Goal: Information Seeking & Learning: Learn about a topic

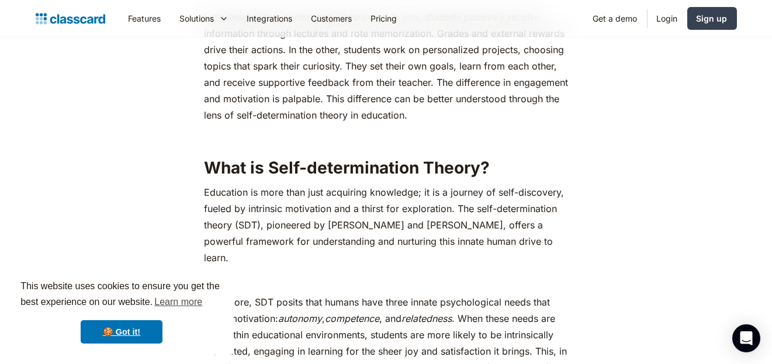
scroll to position [585, 0]
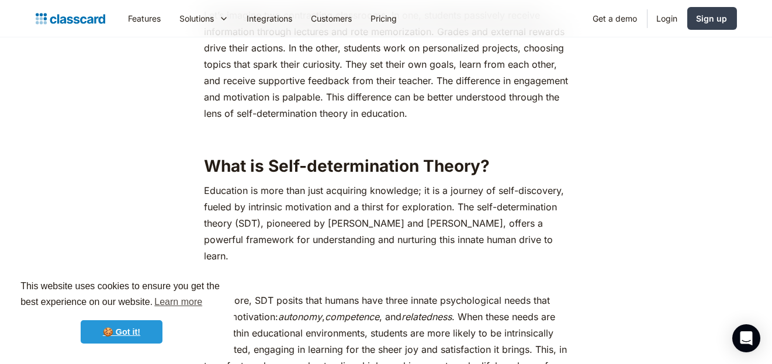
click at [154, 335] on link "🍪 Got it!" at bounding box center [122, 331] width 82 height 23
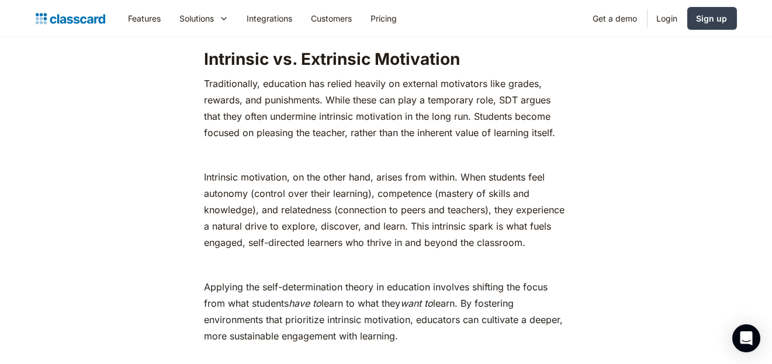
scroll to position [1314, 0]
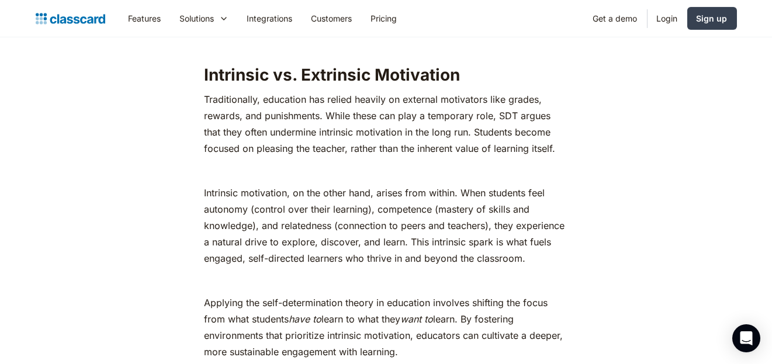
scroll to position [1300, 0]
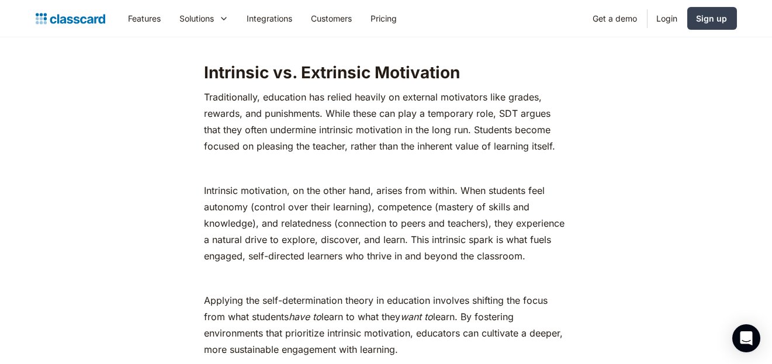
click at [362, 192] on p "Intrinsic motivation, on the other hand, arises from within. When students feel…" at bounding box center [386, 223] width 364 height 82
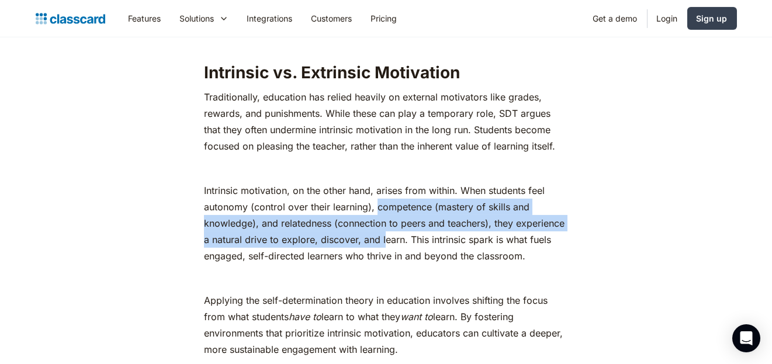
drag, startPoint x: 375, startPoint y: 189, endPoint x: 379, endPoint y: 218, distance: 29.5
click at [379, 218] on p "Intrinsic motivation, on the other hand, arises from within. When students feel…" at bounding box center [386, 223] width 364 height 82
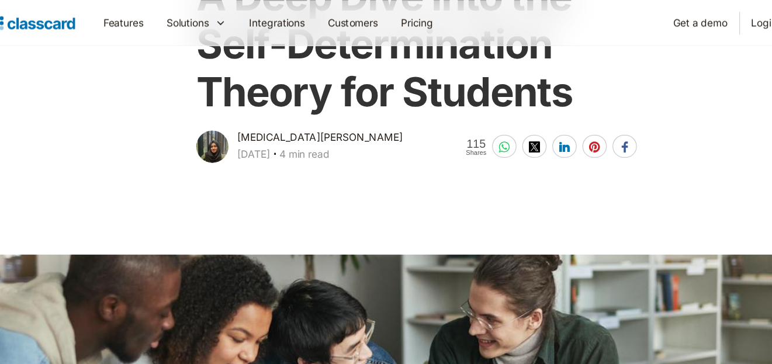
scroll to position [0, 0]
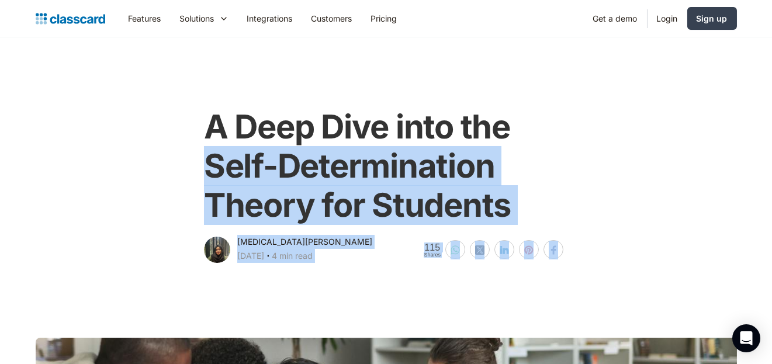
drag, startPoint x: 211, startPoint y: 165, endPoint x: 285, endPoint y: 359, distance: 207.4
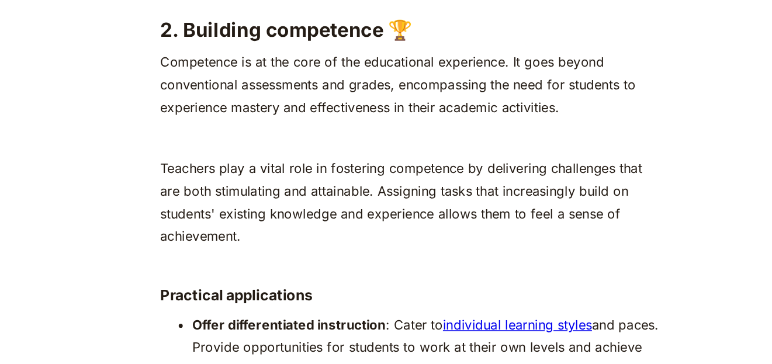
scroll to position [2648, 0]
